Goal: Navigation & Orientation: Find specific page/section

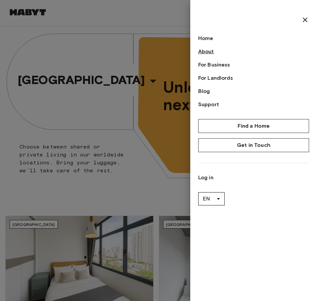
click at [205, 50] on link "About" at bounding box center [253, 52] width 111 height 8
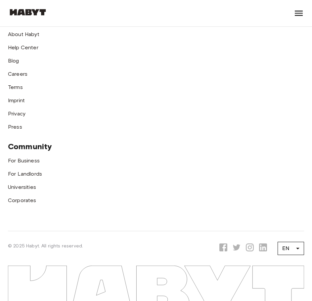
scroll to position [2053, 0]
click at [23, 37] on link "About Habyt" at bounding box center [23, 34] width 31 height 6
click at [299, 16] on icon at bounding box center [299, 13] width 8 height 5
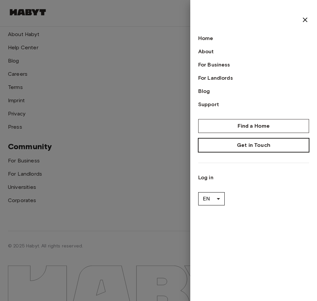
click at [240, 148] on link "Get in Touch" at bounding box center [253, 145] width 111 height 14
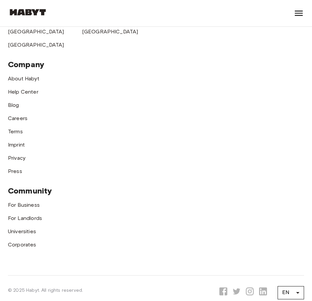
scroll to position [491, 0]
click at [15, 173] on link "Press" at bounding box center [15, 171] width 14 height 6
click at [295, 14] on icon at bounding box center [298, 13] width 11 height 11
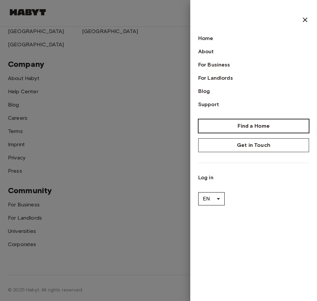
click at [239, 127] on link "Find a Home" at bounding box center [253, 126] width 111 height 14
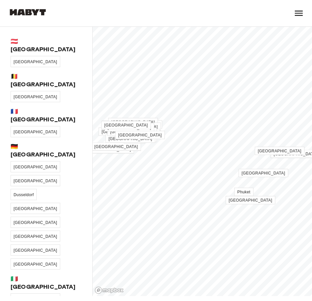
click at [31, 13] on img at bounding box center [28, 12] width 40 height 7
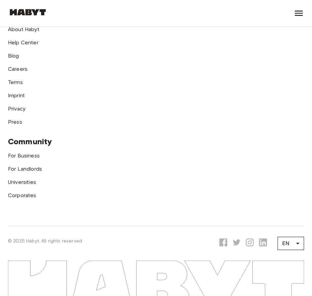
scroll to position [2768, 0]
click at [18, 159] on link "For Business" at bounding box center [24, 155] width 32 height 6
